Goal: Task Accomplishment & Management: Complete application form

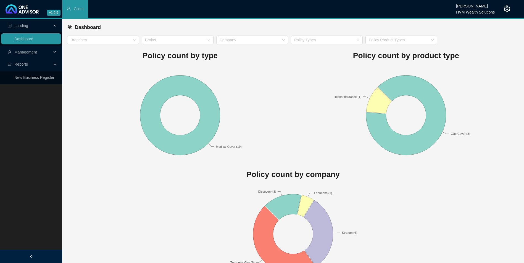
click at [26, 51] on span "Management" at bounding box center [25, 52] width 23 height 4
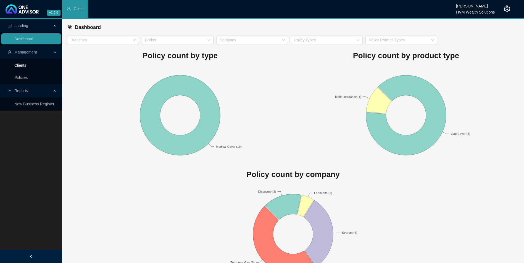
click at [26, 64] on link "Clients" at bounding box center [20, 65] width 12 height 4
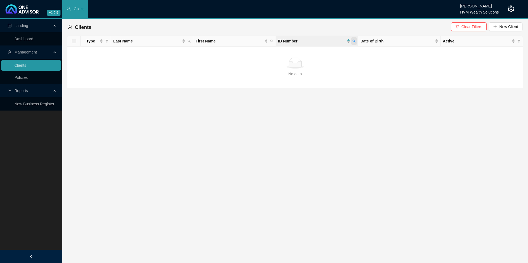
click at [356, 39] on span at bounding box center [354, 41] width 6 height 8
click at [334, 54] on input "7804060182084" at bounding box center [329, 53] width 52 height 9
type input "7"
type input "[CREDIT_CARD_NUMBER]"
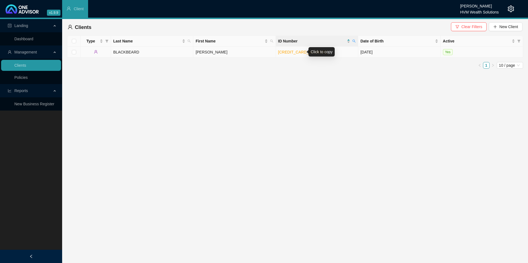
click at [295, 51] on link "[CREDIT_CARD_NUMBER]" at bounding box center [302, 52] width 49 height 4
click at [228, 52] on td "[PERSON_NAME]" at bounding box center [234, 52] width 82 height 11
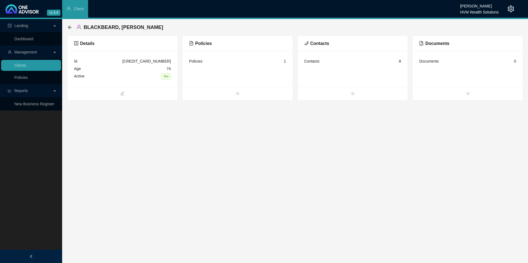
click at [202, 45] on span "Policies" at bounding box center [200, 43] width 23 height 5
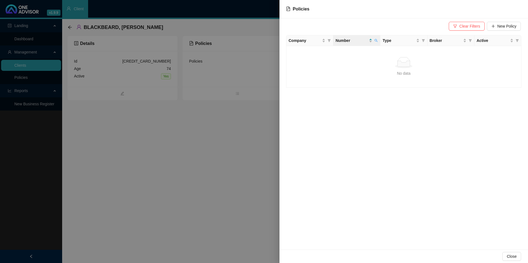
click at [231, 136] on div at bounding box center [264, 131] width 528 height 263
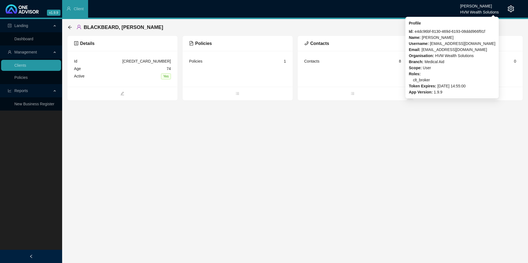
click at [485, 6] on div "Chanel Francis" at bounding box center [479, 4] width 39 height 6
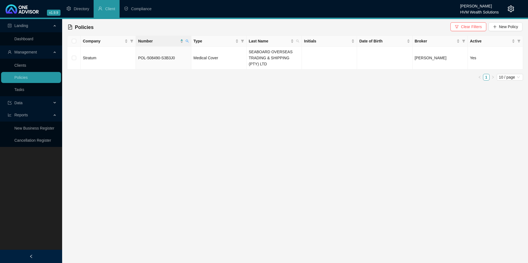
click at [190, 39] on th "Number" at bounding box center [163, 41] width 55 height 11
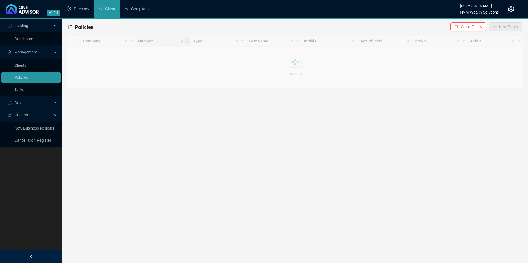
click at [187, 43] on span at bounding box center [188, 41] width 6 height 8
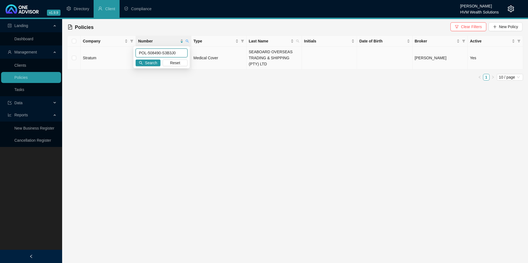
drag, startPoint x: 178, startPoint y: 52, endPoint x: 131, endPoint y: 51, distance: 47.5
click at [131, 51] on body "v1.9.9 [PERSON_NAME] HVM Wealth Solutions Directory Client Compliance Landing D…" at bounding box center [264, 131] width 528 height 263
paste input "441200-H6D6N"
type input "POL-441200-H6D6N0"
click at [157, 65] on span "Search" at bounding box center [151, 63] width 12 height 6
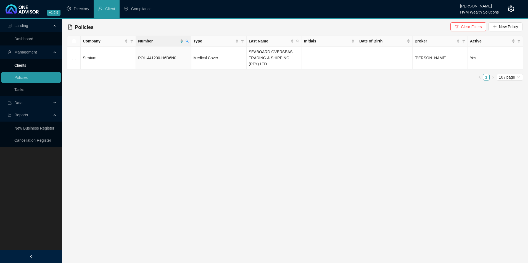
click at [18, 65] on link "Clients" at bounding box center [20, 65] width 12 height 4
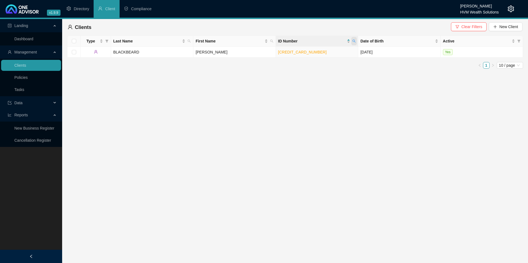
click at [356, 41] on span at bounding box center [354, 41] width 6 height 8
paste input "[CREDIT_CARD_NUMBER]"
type input "[CREDIT_CARD_NUMBER]"
click at [317, 60] on span "Search" at bounding box center [318, 63] width 12 height 6
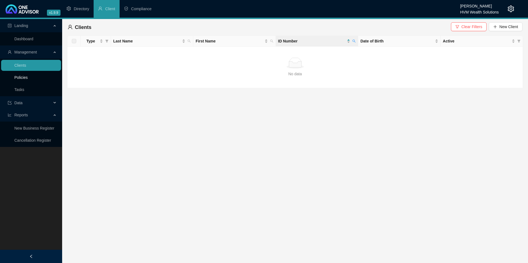
click at [21, 78] on link "Policies" at bounding box center [20, 77] width 13 height 4
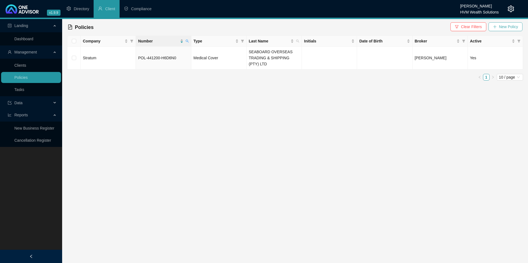
click at [499, 30] on button "New Policy" at bounding box center [506, 26] width 34 height 9
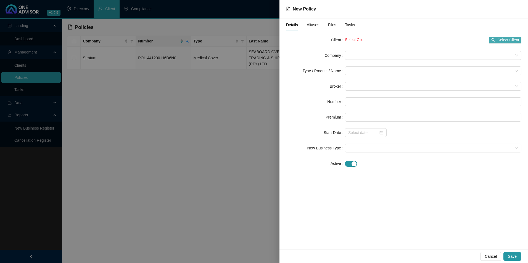
click at [517, 39] on span "Select Client" at bounding box center [508, 40] width 22 height 6
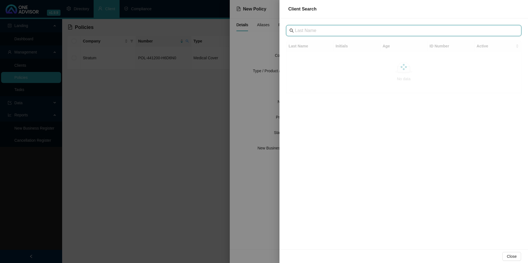
click at [350, 29] on input "text" at bounding box center [404, 30] width 219 height 7
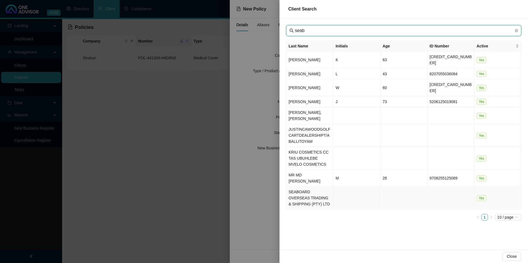
type input "seab"
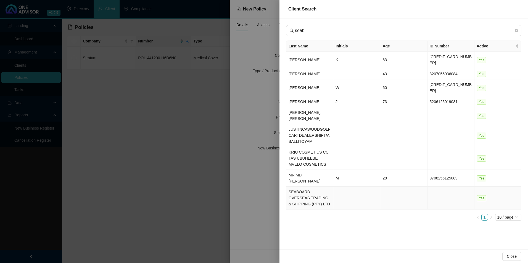
click at [314, 187] on td "SEABOARD OVERSEAS TRADING & SHIPPING (PTY) LTD" at bounding box center [309, 198] width 47 height 23
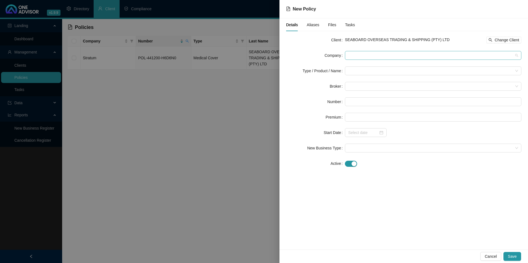
click at [402, 56] on span at bounding box center [433, 55] width 170 height 8
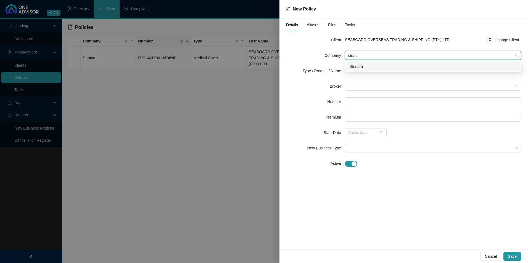
type input "stratum"
click at [385, 68] on div "Stratum" at bounding box center [433, 67] width 168 height 6
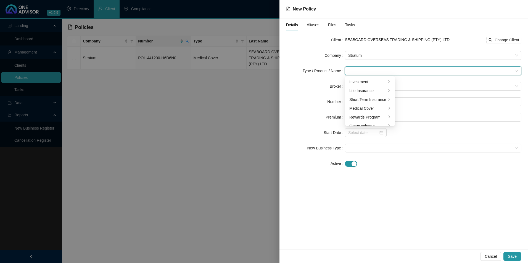
click at [368, 68] on input "search" at bounding box center [430, 71] width 165 height 8
click at [359, 106] on div "Medical Cover" at bounding box center [367, 109] width 37 height 6
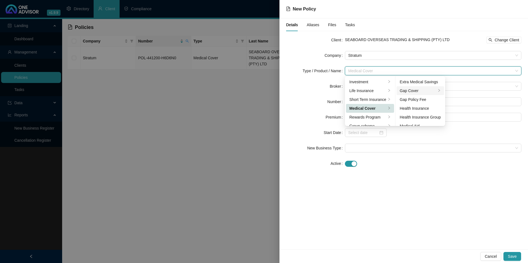
click at [421, 90] on div "Gap Cover" at bounding box center [418, 91] width 37 height 6
click at [454, 185] on div "Details Aliases Files Tasks Client SEABOARD OVERSEAS TRADING & SHIPPING (PTY) L…" at bounding box center [404, 134] width 249 height 231
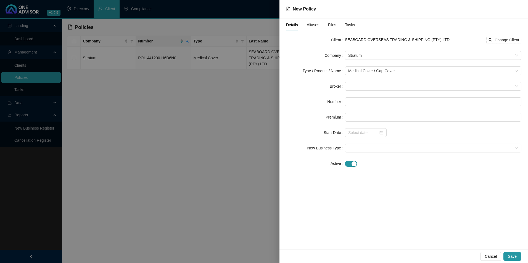
click at [372, 81] on form "Client SEABOARD OVERSEAS TRADING & SHIPPING (PTY) LTD Change Client Company Str…" at bounding box center [403, 102] width 235 height 133
click at [368, 85] on span at bounding box center [433, 86] width 170 height 8
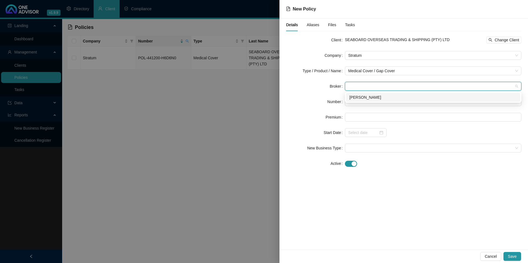
click at [362, 97] on div "[PERSON_NAME]" at bounding box center [433, 97] width 168 height 6
click at [356, 101] on input "text" at bounding box center [433, 101] width 176 height 9
click at [383, 102] on input "text" at bounding box center [433, 101] width 176 height 9
paste input "AFORBD5465"
type input "AFORBD5465"
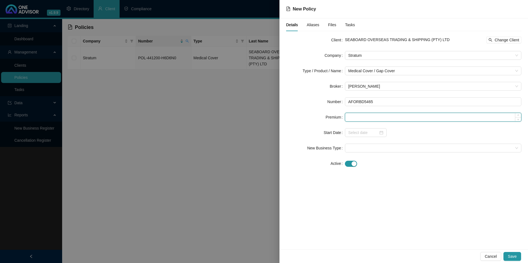
click at [357, 115] on input at bounding box center [433, 117] width 176 height 8
click at [373, 115] on input at bounding box center [433, 117] width 176 height 8
type input "440.00"
click at [364, 131] on input at bounding box center [363, 133] width 30 height 6
click at [364, 135] on input at bounding box center [363, 133] width 30 height 6
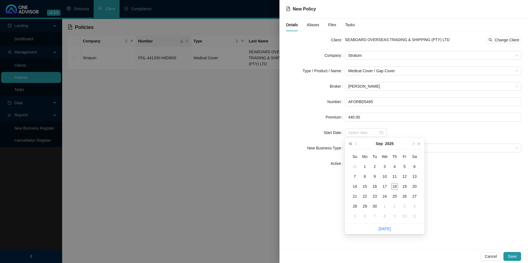
click at [352, 145] on span "super-prev-year" at bounding box center [350, 144] width 3 height 3
click at [351, 145] on button "super-prev-year" at bounding box center [350, 143] width 6 height 11
click at [351, 146] on button "super-prev-year" at bounding box center [350, 143] width 6 height 11
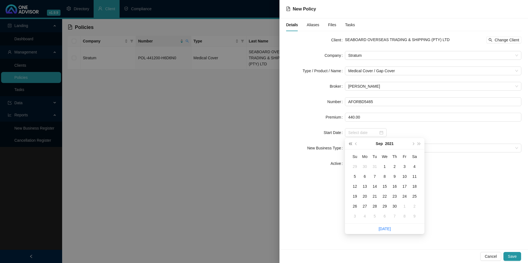
click at [351, 146] on button "super-prev-year" at bounding box center [350, 143] width 6 height 11
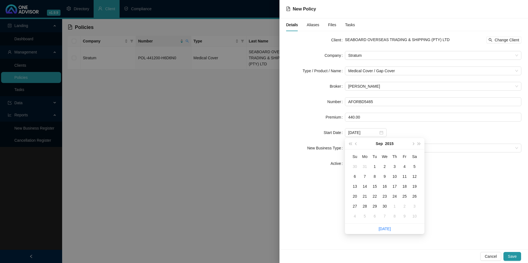
type input "[DATE]"
click at [356, 143] on span "prev-year" at bounding box center [356, 144] width 3 height 3
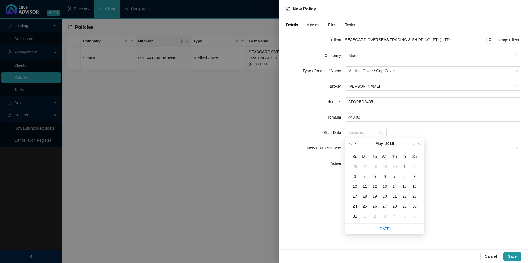
click at [356, 143] on span "prev-year" at bounding box center [356, 144] width 3 height 3
type input "[DATE]"
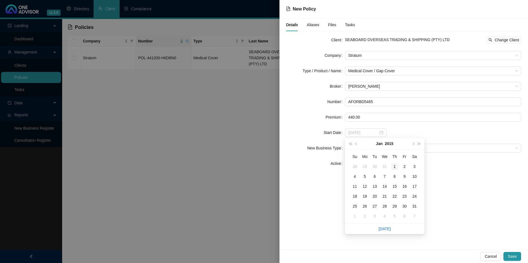
click at [393, 168] on div "1" at bounding box center [394, 167] width 7 height 7
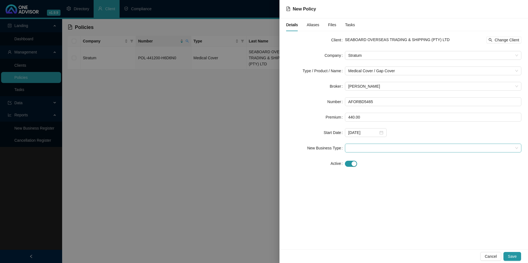
click at [451, 150] on span at bounding box center [433, 148] width 170 height 8
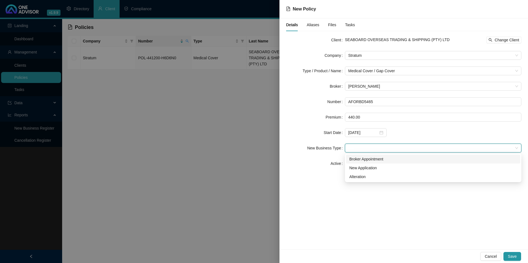
click at [367, 159] on div "Broker Appointment" at bounding box center [433, 159] width 168 height 6
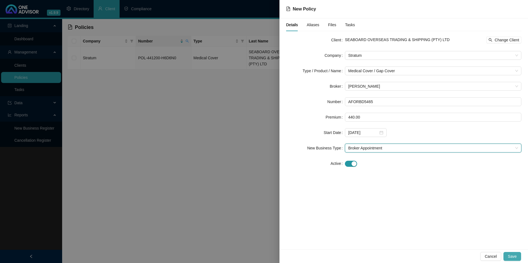
click at [516, 257] on span "Save" at bounding box center [512, 257] width 9 height 6
